Goal: Complete application form: Complete application form

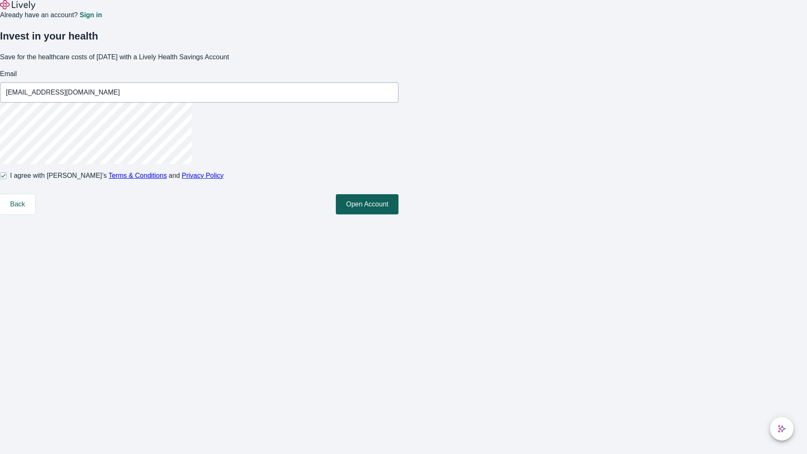
click at [399, 214] on button "Open Account" at bounding box center [367, 204] width 63 height 20
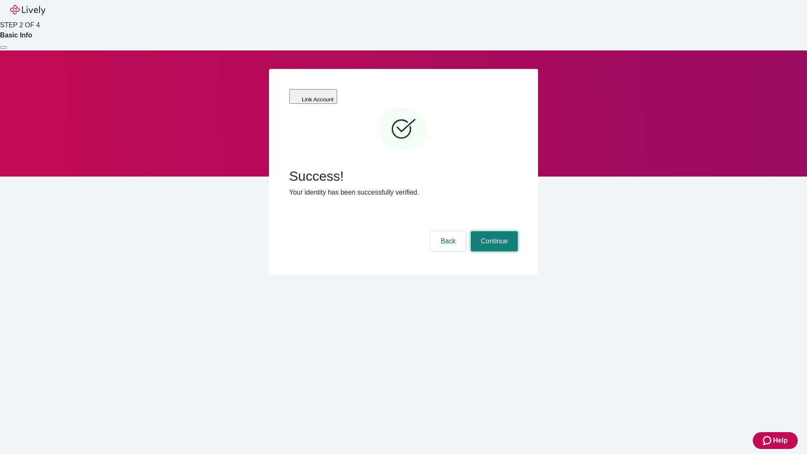
click at [493, 231] on button "Continue" at bounding box center [494, 241] width 47 height 20
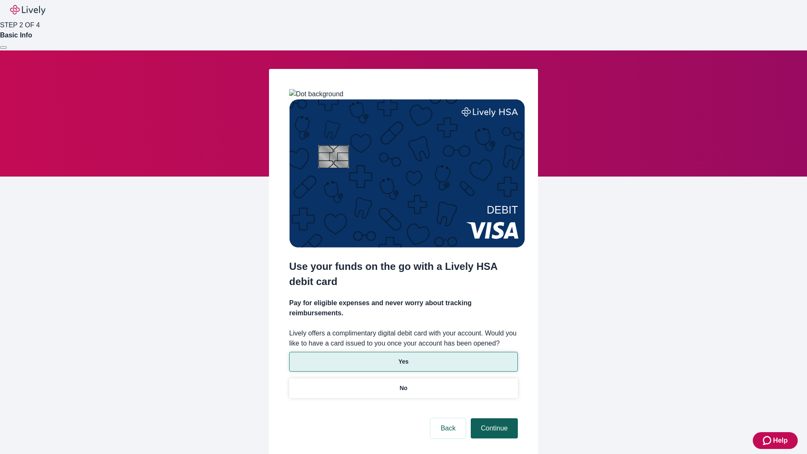
click at [403, 384] on p "No" at bounding box center [404, 388] width 8 height 9
click at [493, 418] on button "Continue" at bounding box center [494, 428] width 47 height 20
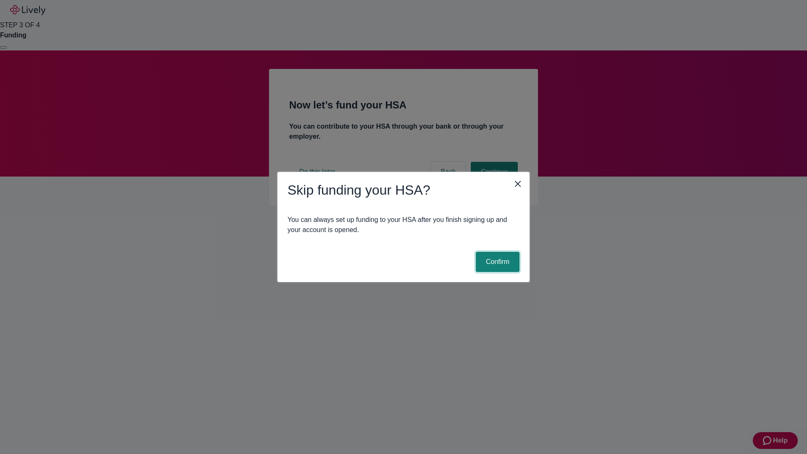
click at [497, 262] on button "Confirm" at bounding box center [498, 262] width 44 height 20
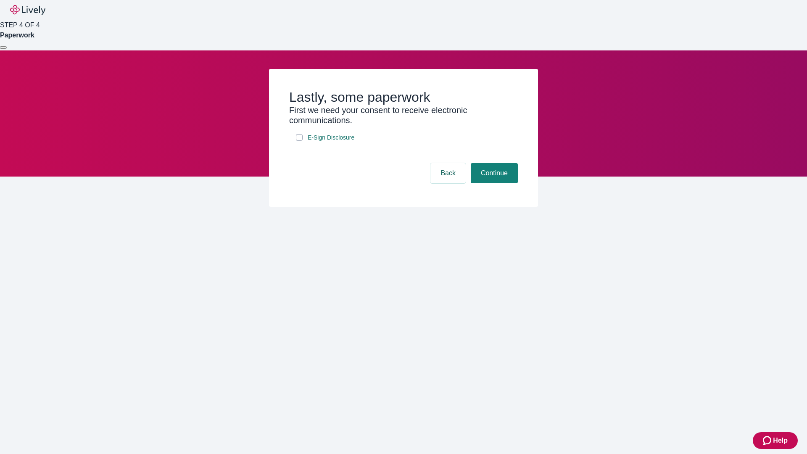
click at [299, 141] on input "E-Sign Disclosure" at bounding box center [299, 137] width 7 height 7
checkbox input "true"
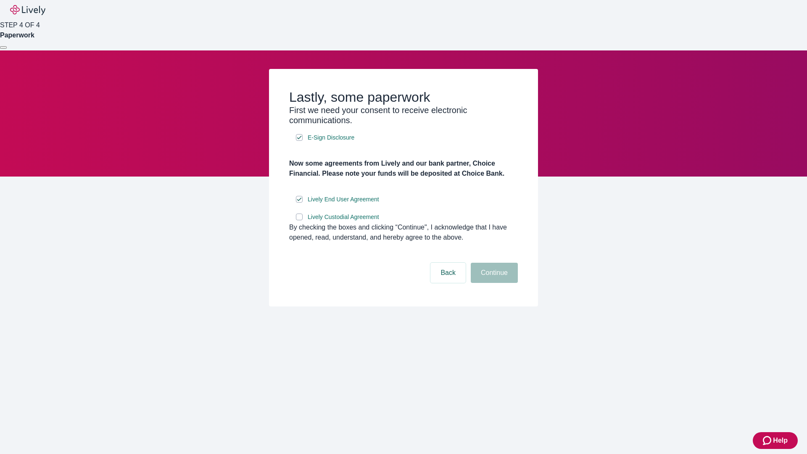
click at [299, 220] on input "Lively Custodial Agreement" at bounding box center [299, 217] width 7 height 7
checkbox input "true"
click at [493, 283] on button "Continue" at bounding box center [494, 273] width 47 height 20
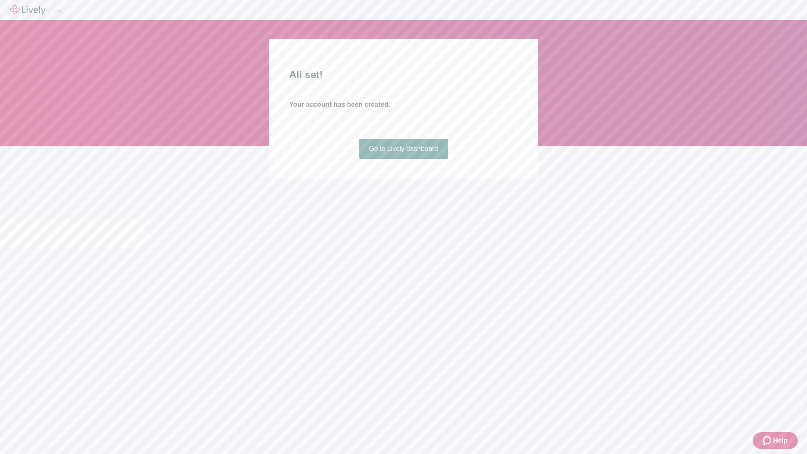
click at [403, 159] on link "Go to Lively dashboard" at bounding box center [404, 149] width 90 height 20
